Goal: Book appointment/travel/reservation

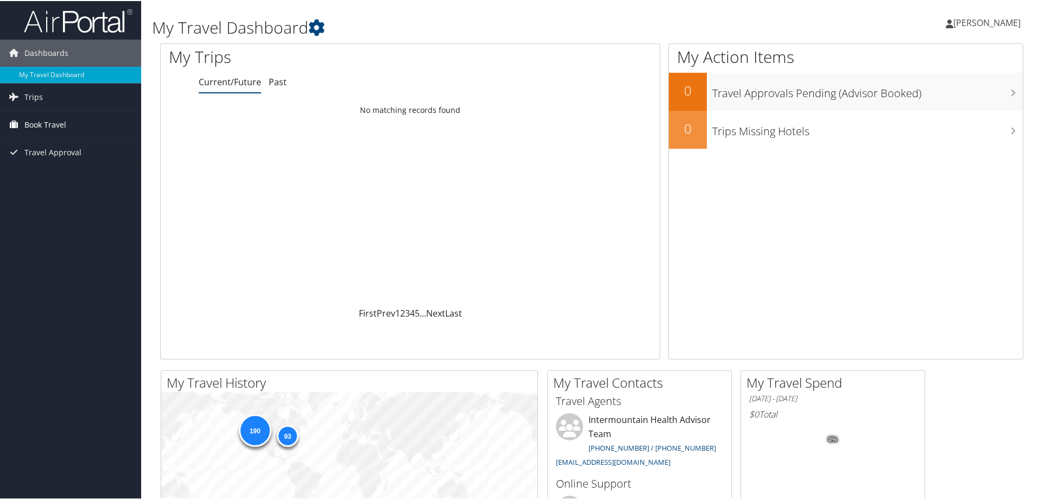
click at [60, 121] on span "Book Travel" at bounding box center [45, 123] width 42 height 27
click at [64, 177] on link "Book/Manage Online Trips" at bounding box center [70, 178] width 141 height 16
click at [85, 173] on link "Book/Manage Online Trips" at bounding box center [70, 178] width 141 height 16
click at [58, 179] on link "Book/Manage Online Trips" at bounding box center [70, 178] width 141 height 16
click at [970, 278] on div "My Action Items 0 Travel Approvals Pending (Advisor Booked) 0 Trips Missing Hot…" at bounding box center [845, 200] width 355 height 316
